Goal: Information Seeking & Learning: Learn about a topic

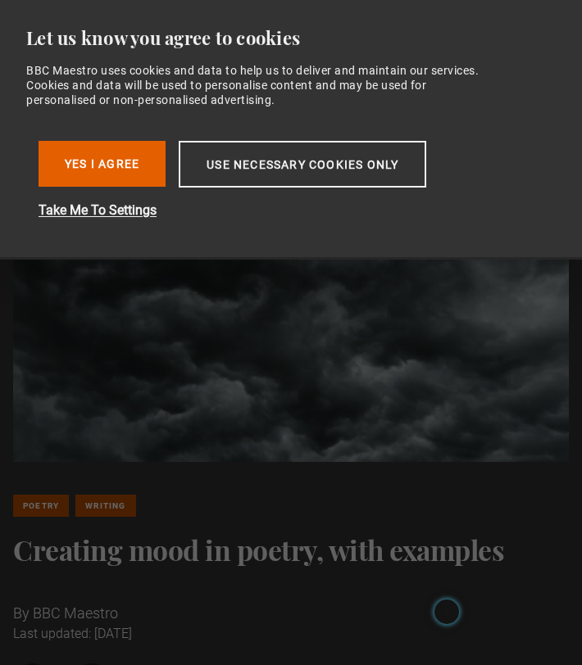
click at [247, 447] on img at bounding box center [291, 288] width 556 height 347
click at [281, 154] on button "Use necessary cookies only" at bounding box center [302, 164] width 247 height 47
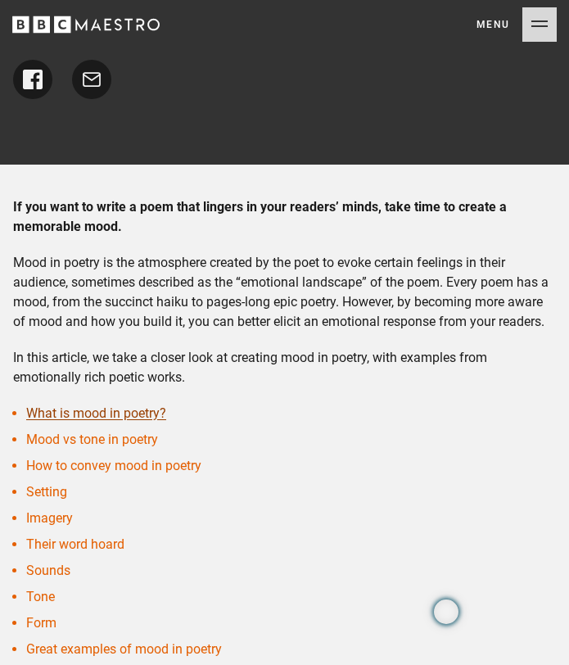
click at [154, 410] on link "What is mood in poetry?" at bounding box center [96, 414] width 140 height 16
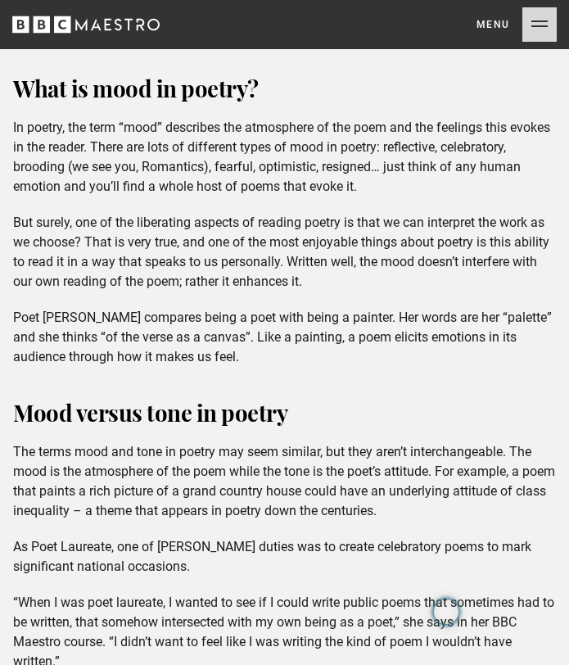
scroll to position [1223, 0]
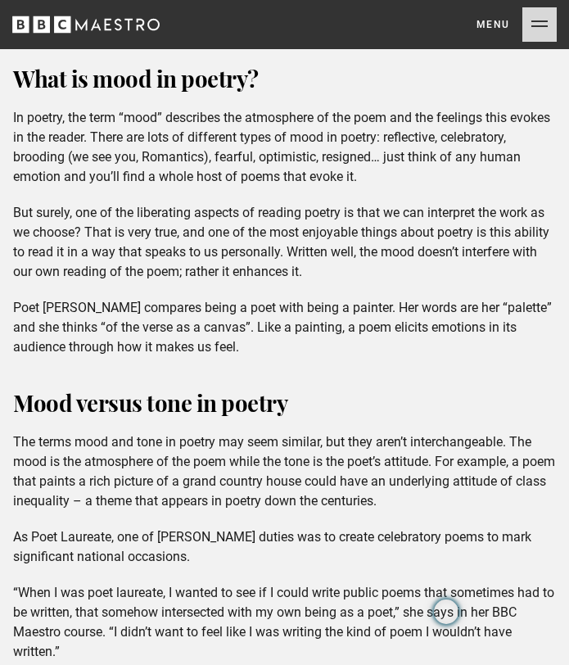
click at [197, 227] on p "But surely, one of the liberating aspects of reading poetry is that we can inte…" at bounding box center [284, 242] width 543 height 79
click at [364, 176] on p "In poetry, the term “mood” describes the atmosphere of the poem and the feeling…" at bounding box center [284, 147] width 543 height 79
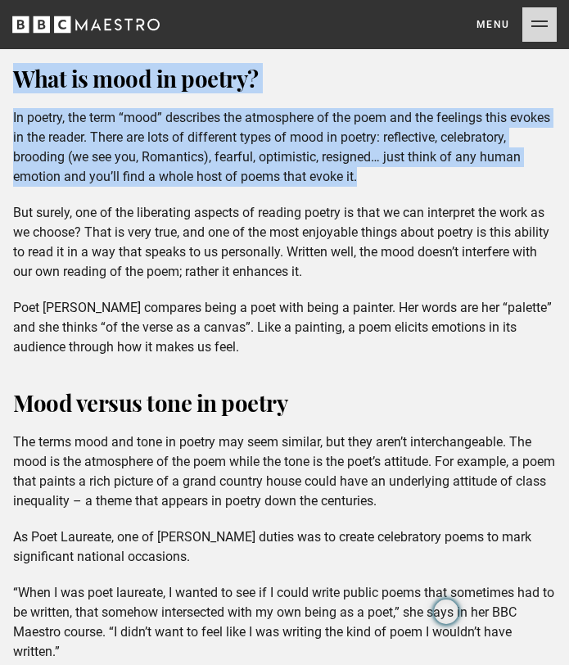
drag, startPoint x: 359, startPoint y: 175, endPoint x: 12, endPoint y: 80, distance: 359.4
click at [12, 80] on div "What is mood in poetry? In poetry, the term “mood” describes the atmosphere of …" at bounding box center [284, 430] width 569 height 728
copy div "What is mood in poetry? In poetry, the term “mood” describes the atmosphere of …"
